Goal: Task Accomplishment & Management: Manage account settings

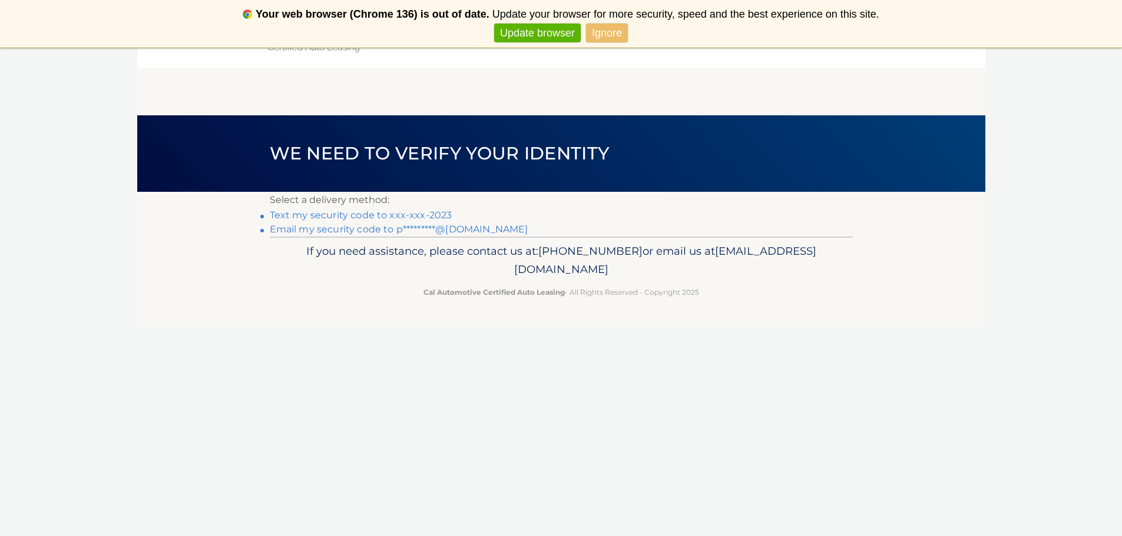
click at [366, 217] on link "Text my security code to xxx-xxx-2023" at bounding box center [361, 215] width 183 height 11
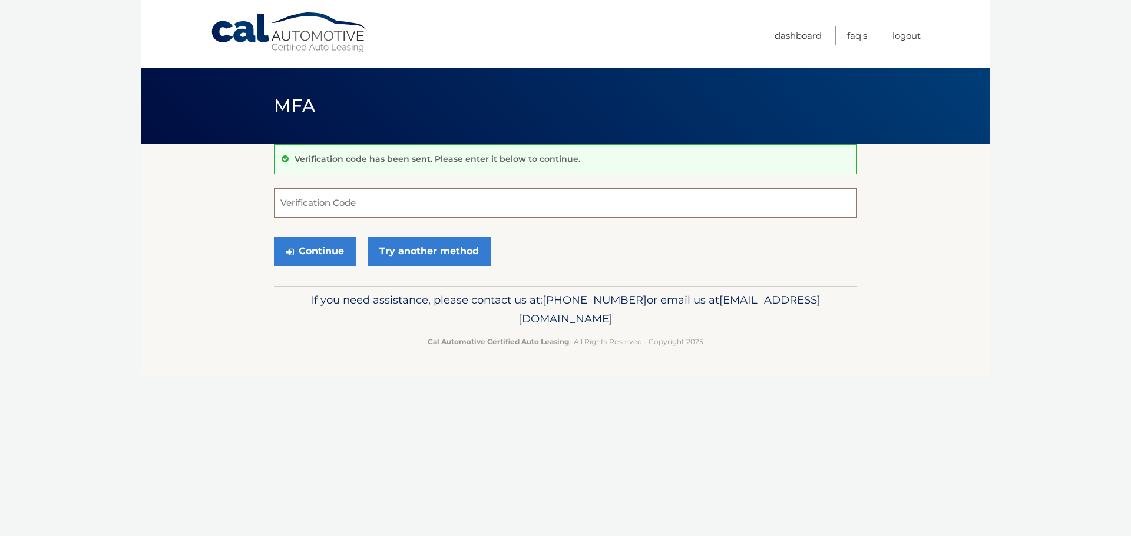
click at [334, 204] on input "Verification Code" at bounding box center [565, 202] width 583 height 29
type input "333794"
click at [274, 237] on button "Continue" at bounding box center [315, 251] width 82 height 29
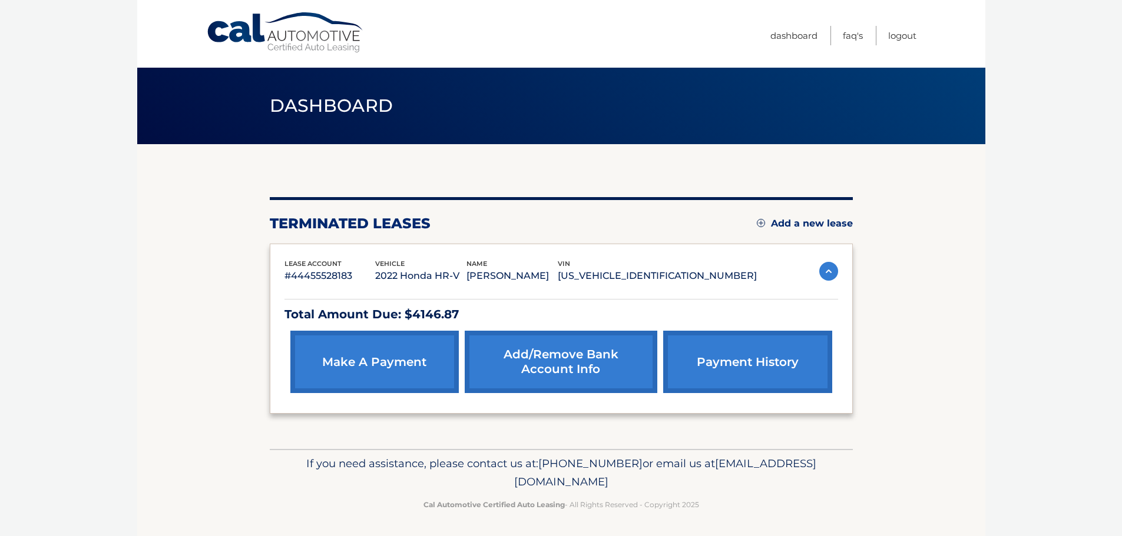
scroll to position [2, 0]
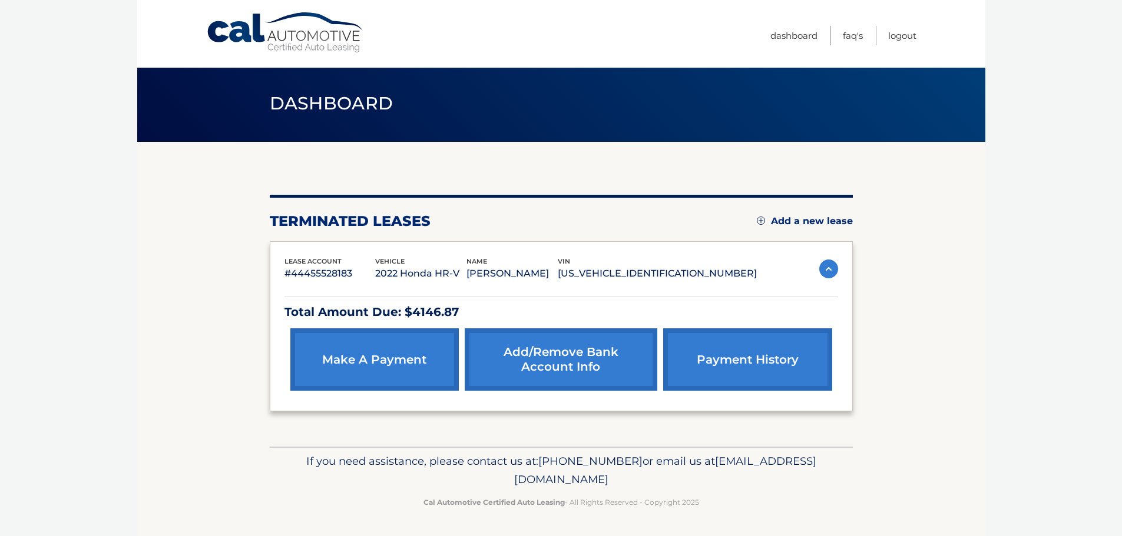
click at [542, 357] on link "Add/Remove bank account info" at bounding box center [561, 360] width 193 height 62
click at [848, 38] on link "FAQ's" at bounding box center [853, 35] width 20 height 19
